Goal: Complete application form

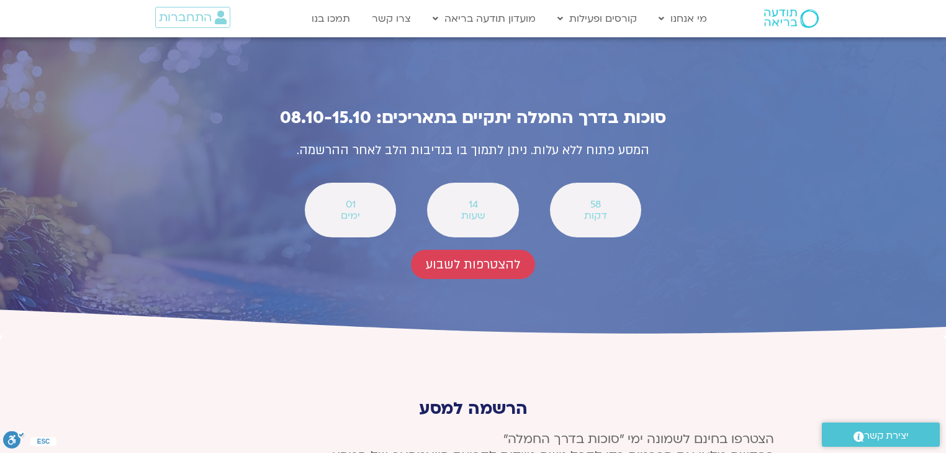
scroll to position [4469, 0]
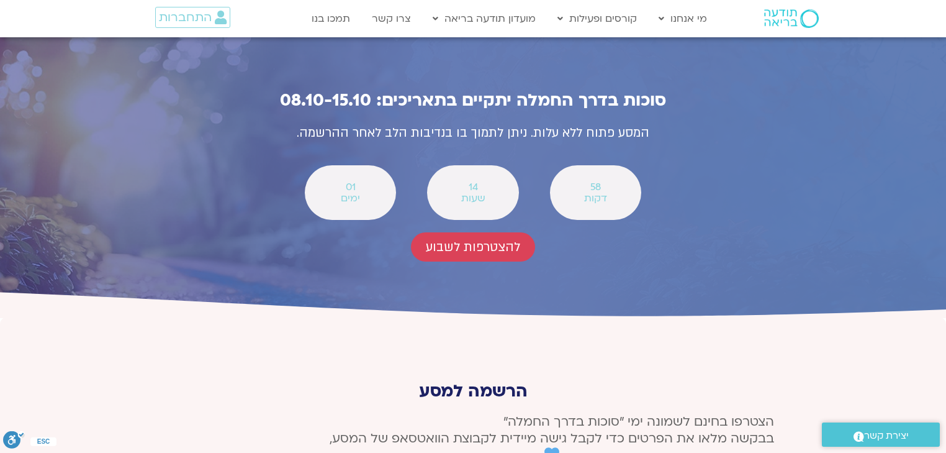
type input "[PERSON_NAME]"
type input "[EMAIL_ADDRESS][DOMAIN_NAME]"
type input "0529550210"
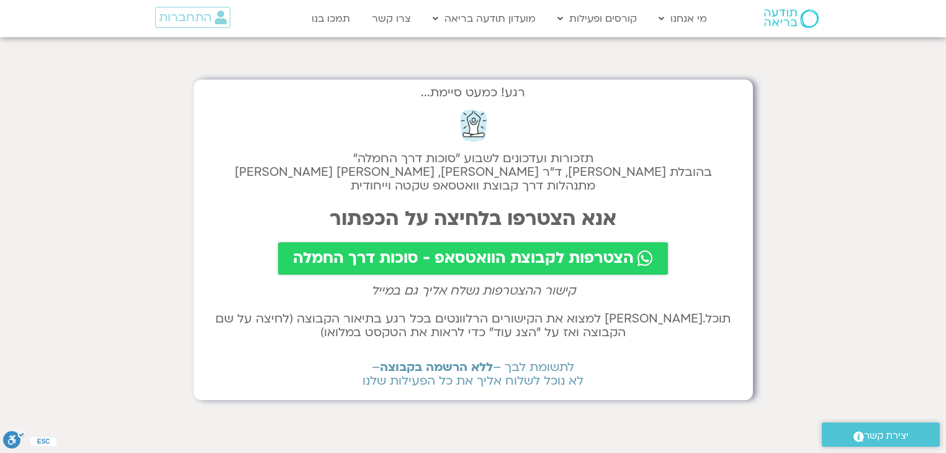
click at [460, 256] on span "הצטרפות לקבוצת הוואטסאפ - סוכות דרך החמלה" at bounding box center [463, 258] width 341 height 17
click at [449, 254] on span "הצטרפות לקבוצת הוואטסאפ - סוכות דרך החמלה" at bounding box center [463, 258] width 341 height 17
